Goal: Transaction & Acquisition: Download file/media

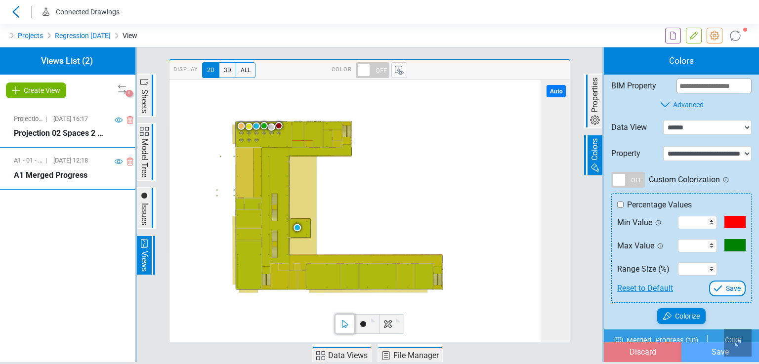
select select "**********"
select select "*"
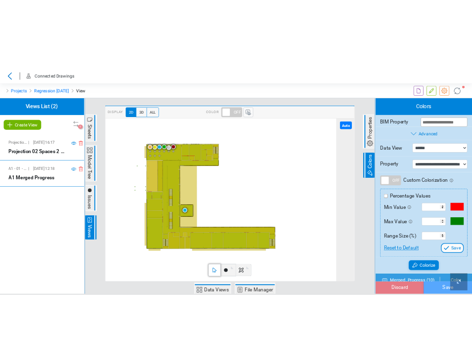
scroll to position [1729, 0]
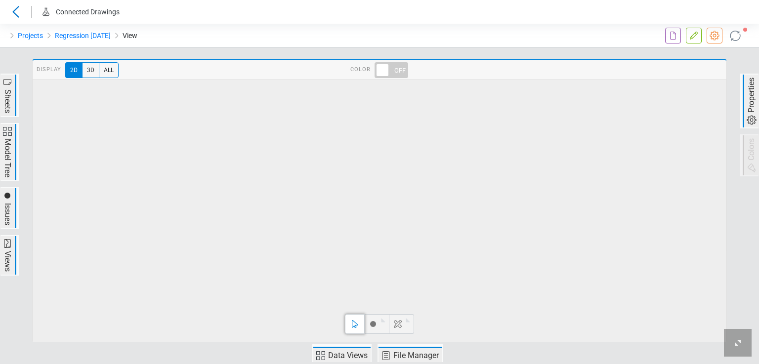
click at [333, 357] on span "Data Views" at bounding box center [347, 356] width 42 height 12
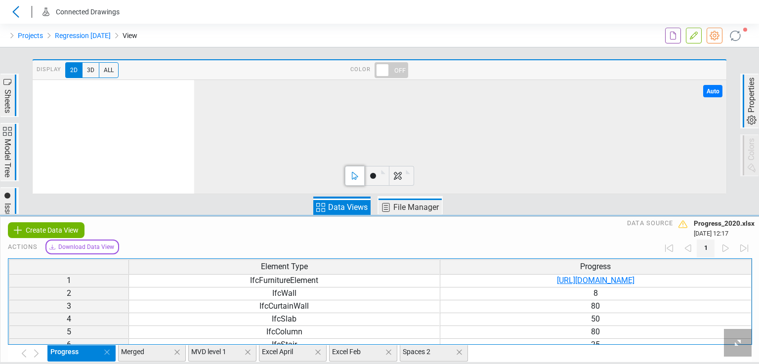
click at [15, 96] on span "Sheets" at bounding box center [8, 95] width 16 height 41
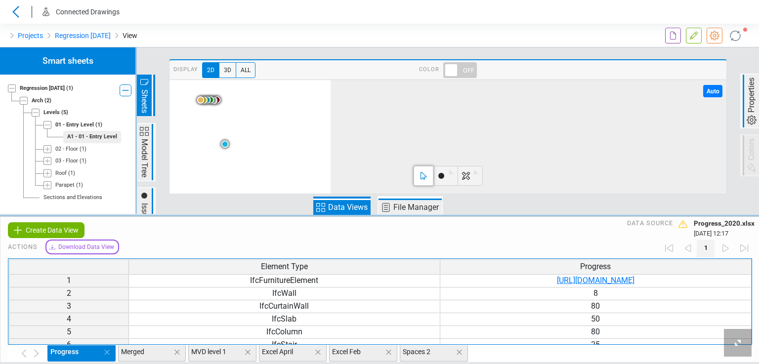
click at [471, 88] on span "Properties" at bounding box center [751, 95] width 12 height 38
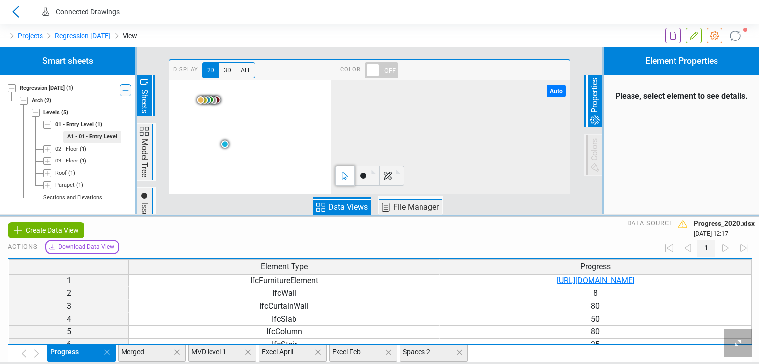
click at [135, 355] on span "Merged" at bounding box center [150, 352] width 58 height 10
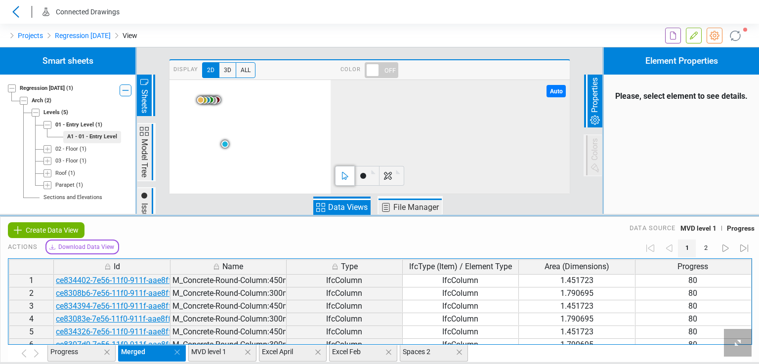
click at [92, 246] on span "Download Data View" at bounding box center [86, 247] width 56 height 9
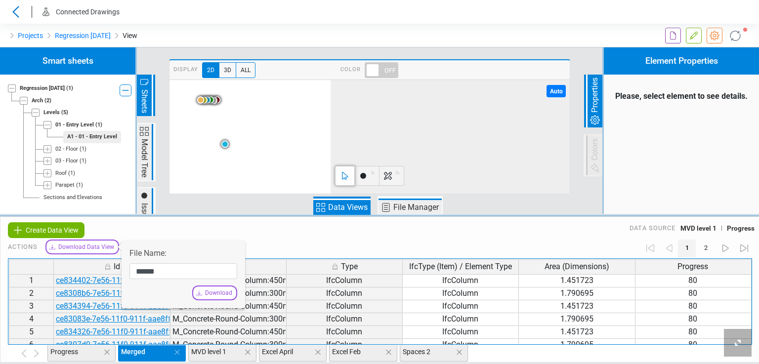
click at [204, 292] on div "Download" at bounding box center [214, 293] width 45 height 15
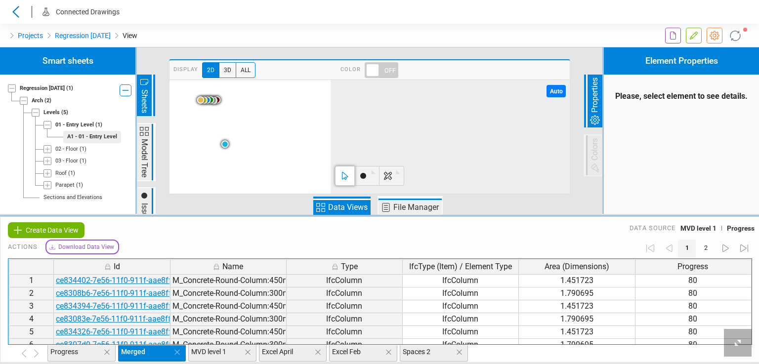
click at [218, 352] on span "MVD level 1" at bounding box center [220, 352] width 58 height 10
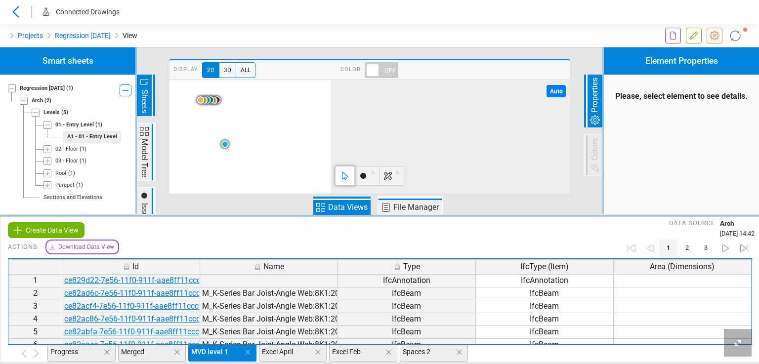
click at [82, 249] on span "Download Data View" at bounding box center [86, 247] width 56 height 9
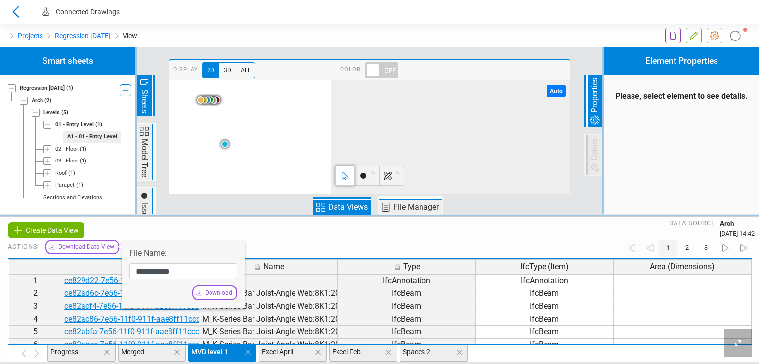
click at [221, 292] on span "Download" at bounding box center [218, 292] width 27 height 9
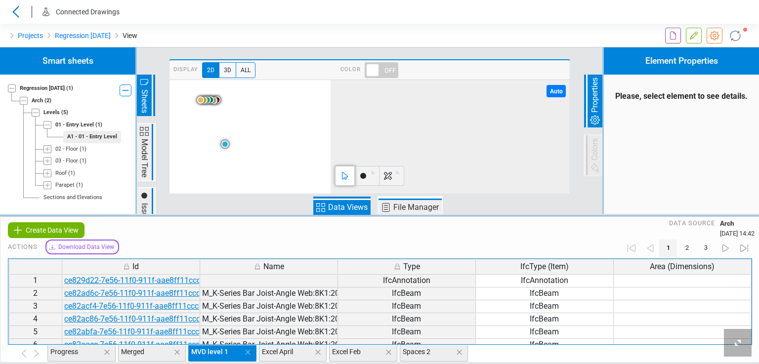
click at [286, 350] on span "Excel April" at bounding box center [291, 352] width 58 height 10
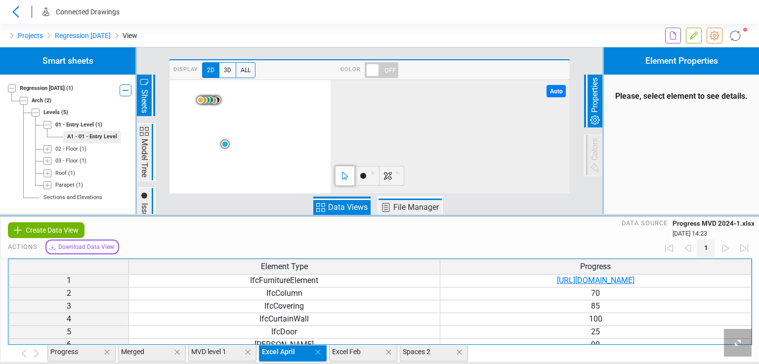
click at [93, 247] on span "Download Data View" at bounding box center [86, 247] width 56 height 9
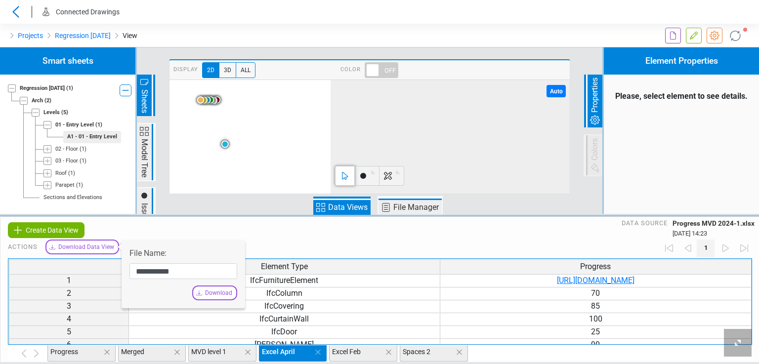
click at [208, 288] on span "Download" at bounding box center [218, 292] width 27 height 9
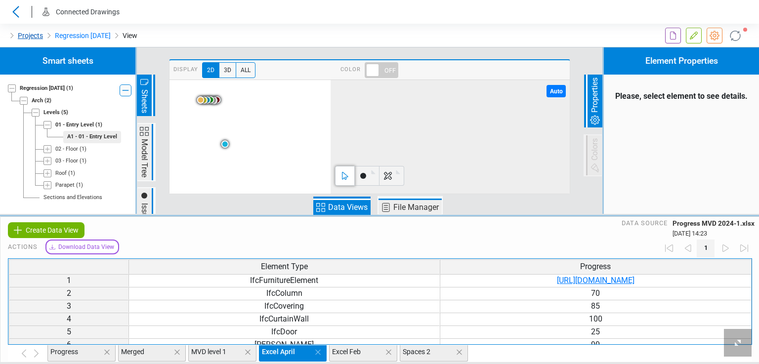
click at [35, 33] on link "Projects" at bounding box center [30, 36] width 25 height 12
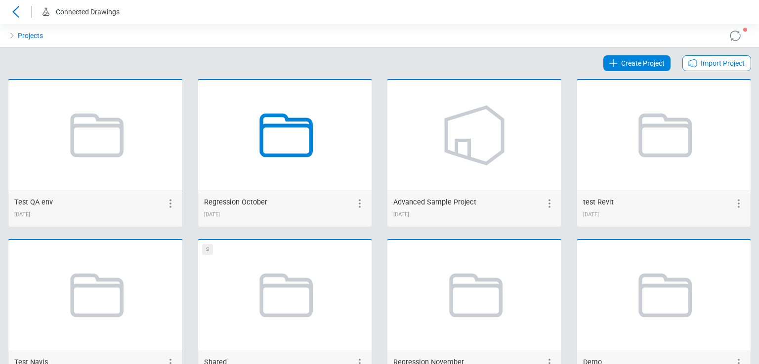
click at [297, 154] on icon at bounding box center [286, 136] width 53 height 44
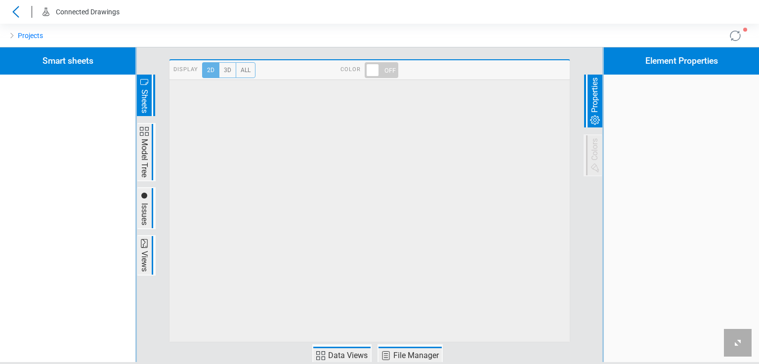
click at [339, 350] on span "Data Views" at bounding box center [347, 356] width 42 height 12
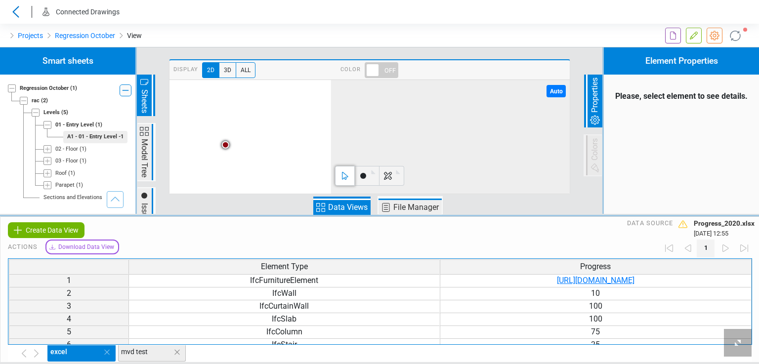
click at [136, 352] on span "mvd test" at bounding box center [150, 352] width 58 height 10
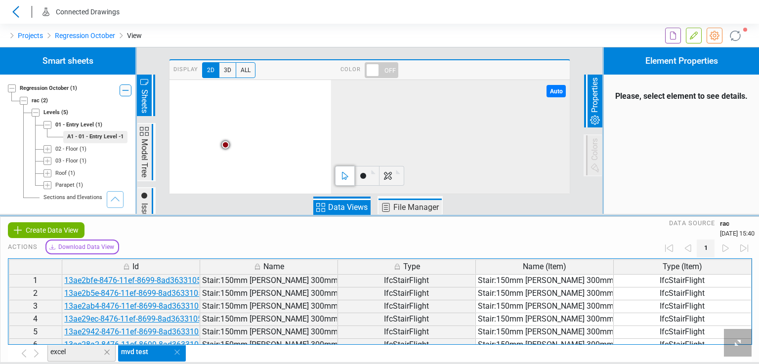
click at [80, 247] on span "Download Data View" at bounding box center [86, 247] width 56 height 9
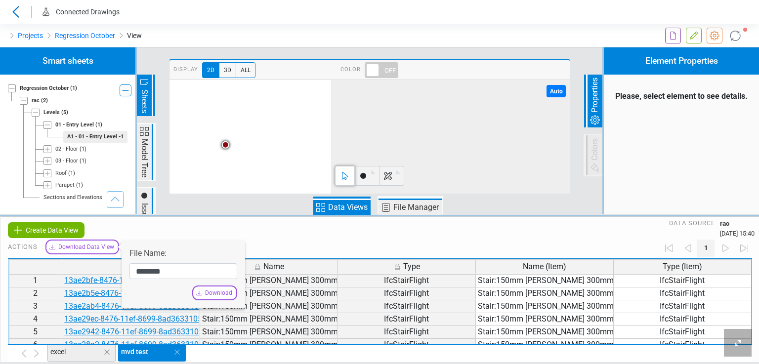
click at [207, 290] on span "Download" at bounding box center [218, 292] width 27 height 9
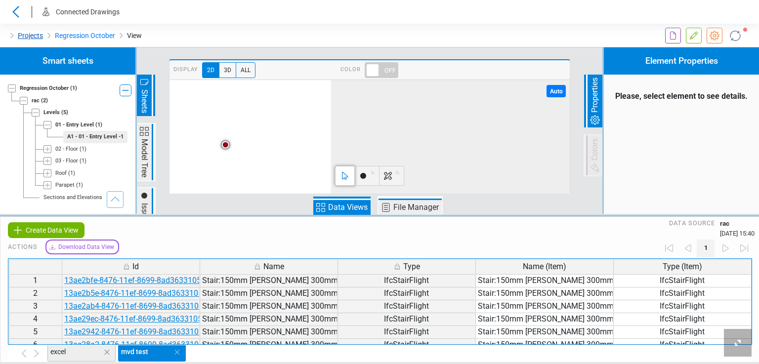
click at [36, 37] on link "Projects" at bounding box center [30, 36] width 25 height 12
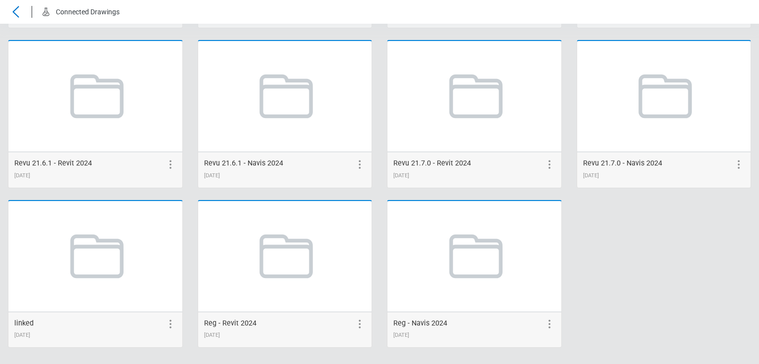
scroll to position [2117, 0]
click at [305, 261] on icon at bounding box center [284, 256] width 75 height 75
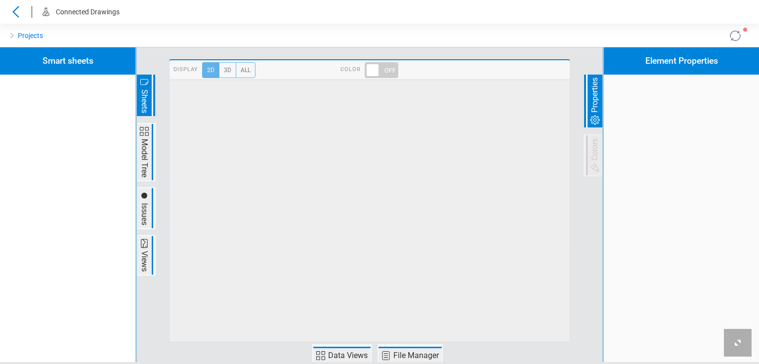
click at [349, 348] on span "Data Views" at bounding box center [341, 355] width 57 height 16
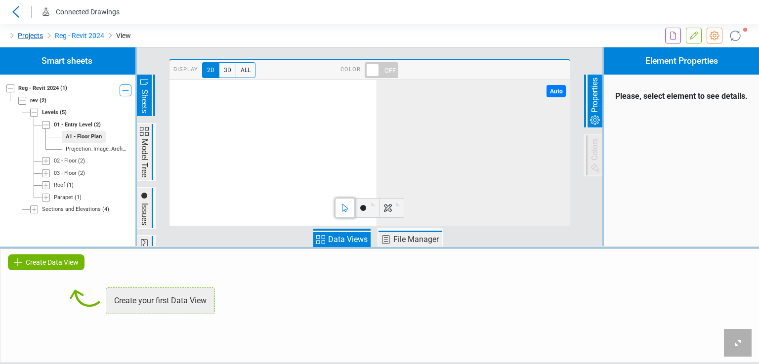
click at [25, 37] on link "Projects" at bounding box center [30, 36] width 25 height 12
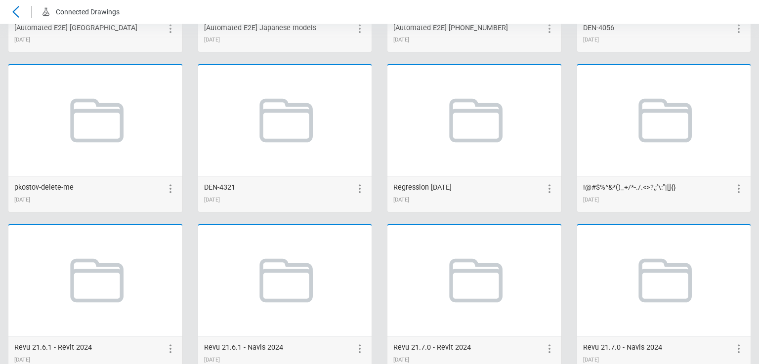
scroll to position [2117, 0]
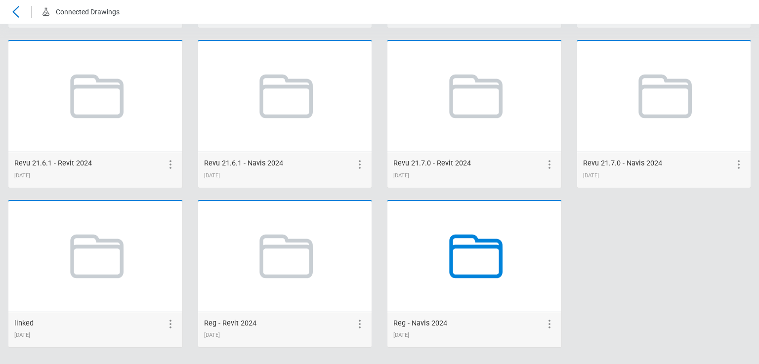
click at [471, 275] on icon at bounding box center [474, 256] width 75 height 75
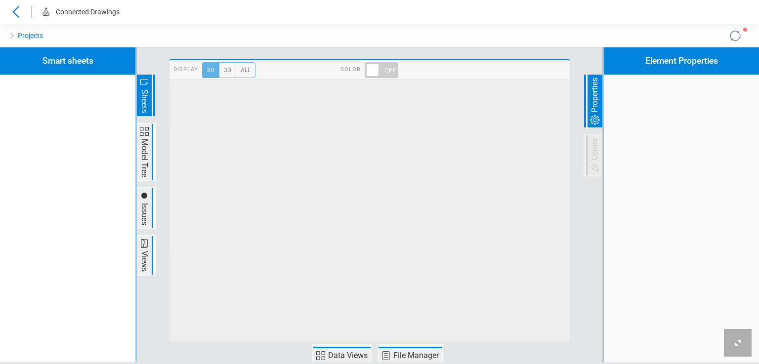
click at [320, 355] on icon at bounding box center [321, 356] width 12 height 12
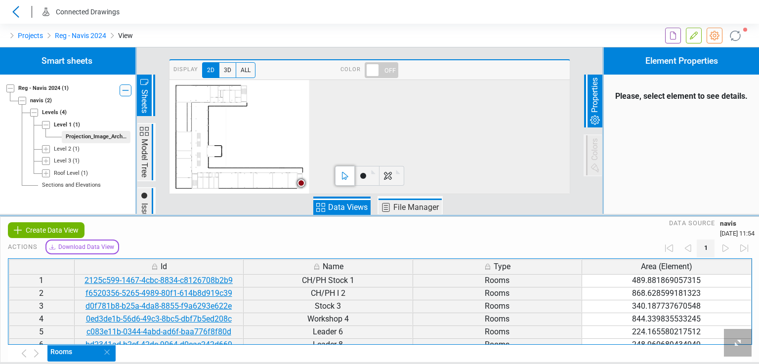
click at [108, 245] on span "Download Data View" at bounding box center [86, 247] width 56 height 9
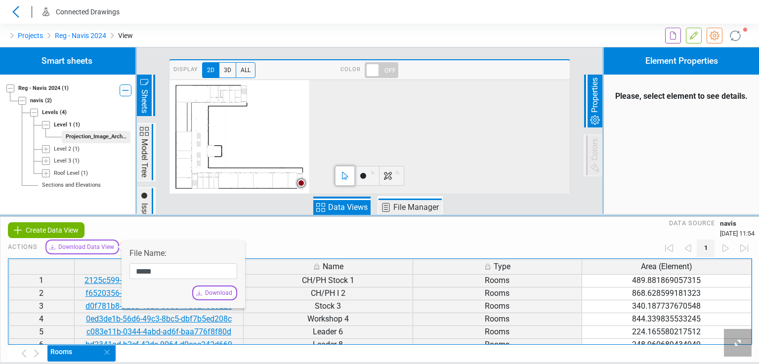
click at [210, 293] on span "Download" at bounding box center [218, 292] width 27 height 9
